Goal: Task Accomplishment & Management: Manage account settings

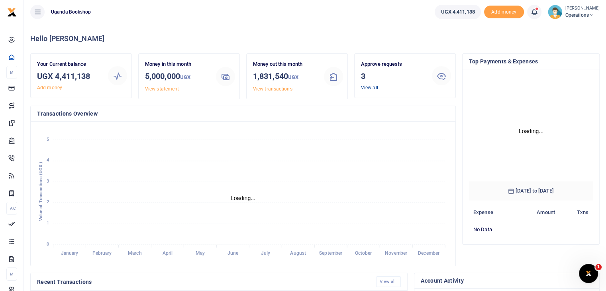
scroll to position [106, 118]
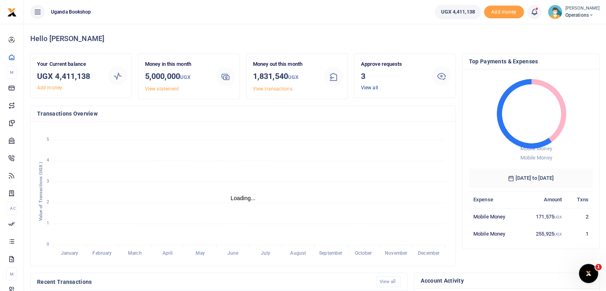
click at [376, 88] on link "View all" at bounding box center [369, 88] width 17 height 6
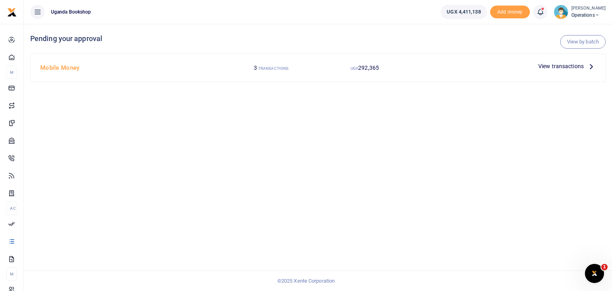
click at [563, 68] on span "View transactions" at bounding box center [560, 66] width 45 height 9
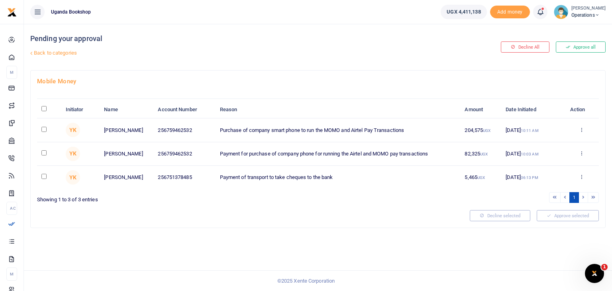
click at [44, 153] on input "checkbox" at bounding box center [43, 152] width 5 height 5
checkbox input "true"
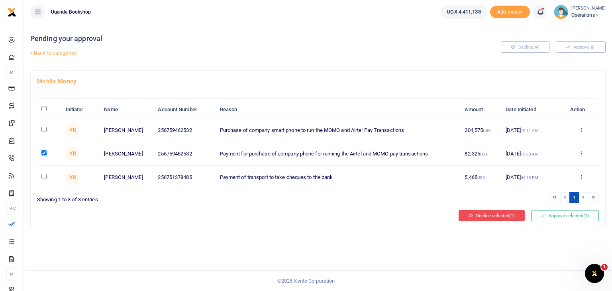
click at [482, 215] on button "Decline selected (1)" at bounding box center [492, 215] width 66 height 11
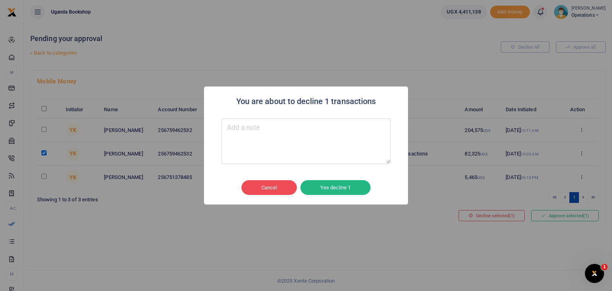
click at [280, 139] on textarea "Type your message here" at bounding box center [306, 140] width 169 height 45
type textarea "Another option utilised"
click at [343, 188] on button "Yes decline 1" at bounding box center [335, 187] width 70 height 15
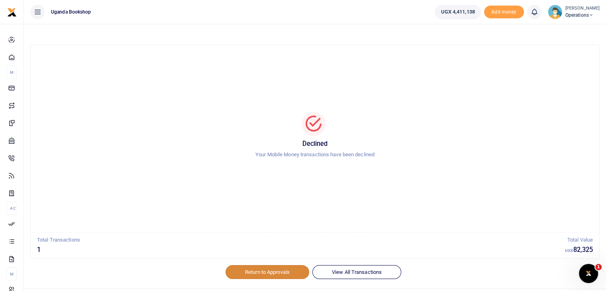
click at [275, 273] on link "Return to Approvals" at bounding box center [268, 272] width 84 height 14
click at [282, 272] on link "Return to Approvals" at bounding box center [268, 272] width 84 height 14
